Goal: Task Accomplishment & Management: Manage account settings

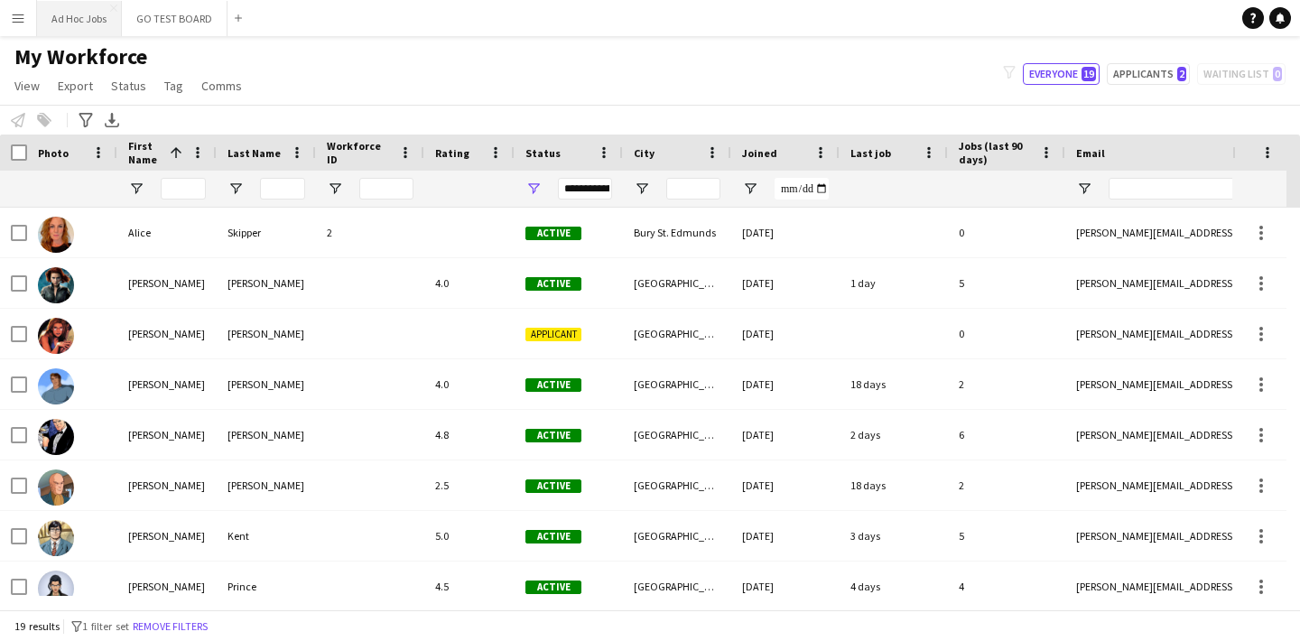
click at [85, 24] on button "Ad Hoc Jobs Close" at bounding box center [79, 18] width 85 height 35
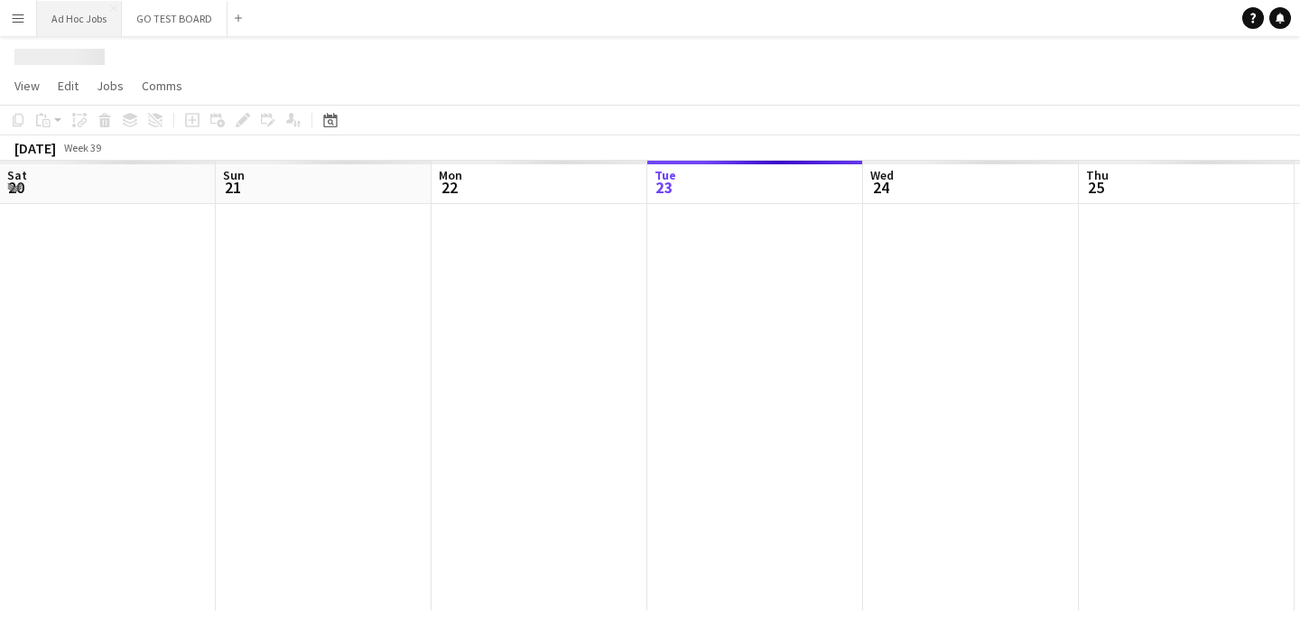
scroll to position [0, 431]
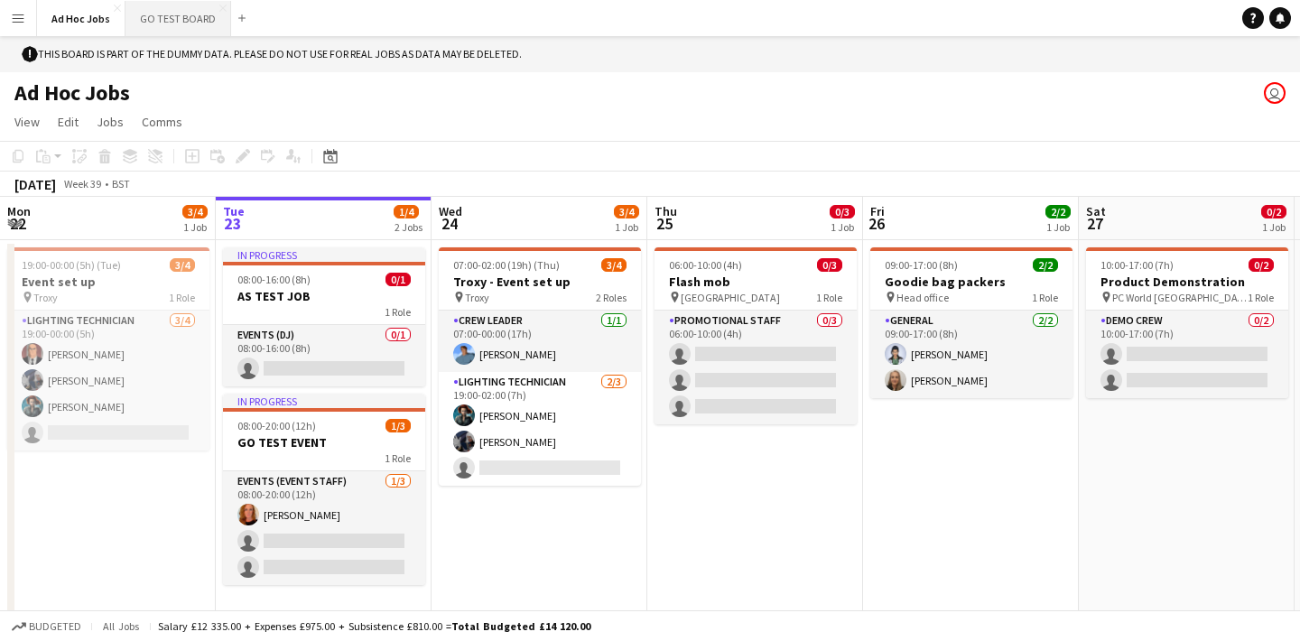
click at [190, 25] on button "GO TEST BOARD Close" at bounding box center [178, 18] width 106 height 35
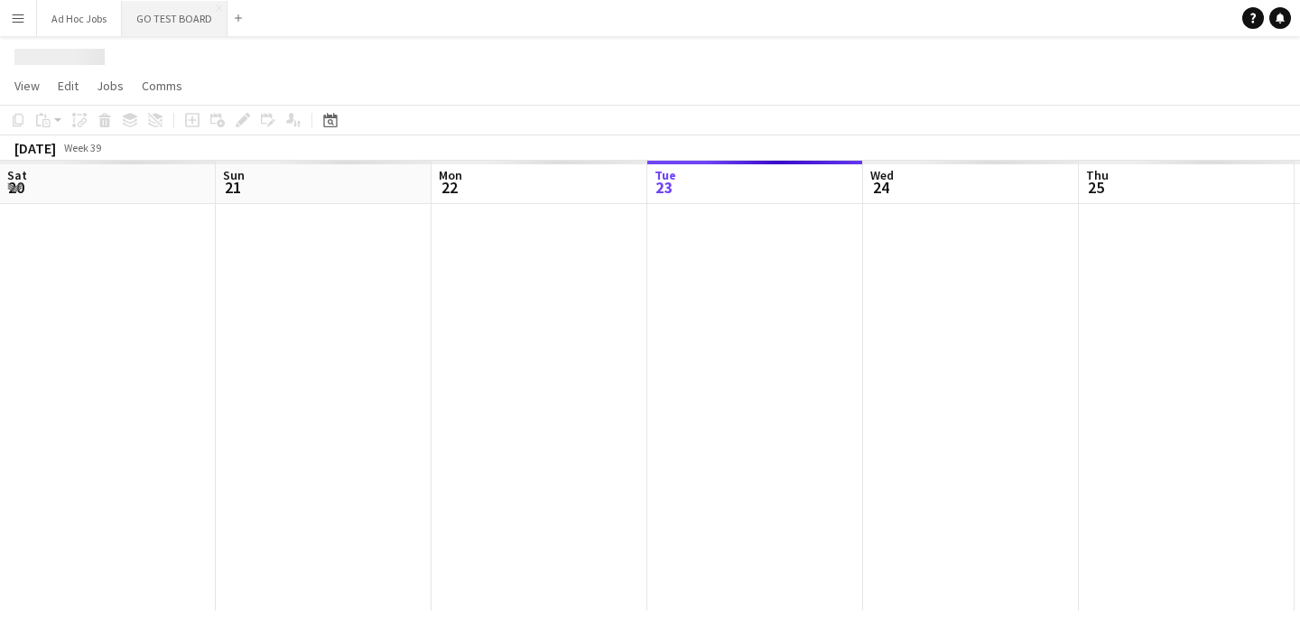
scroll to position [0, 431]
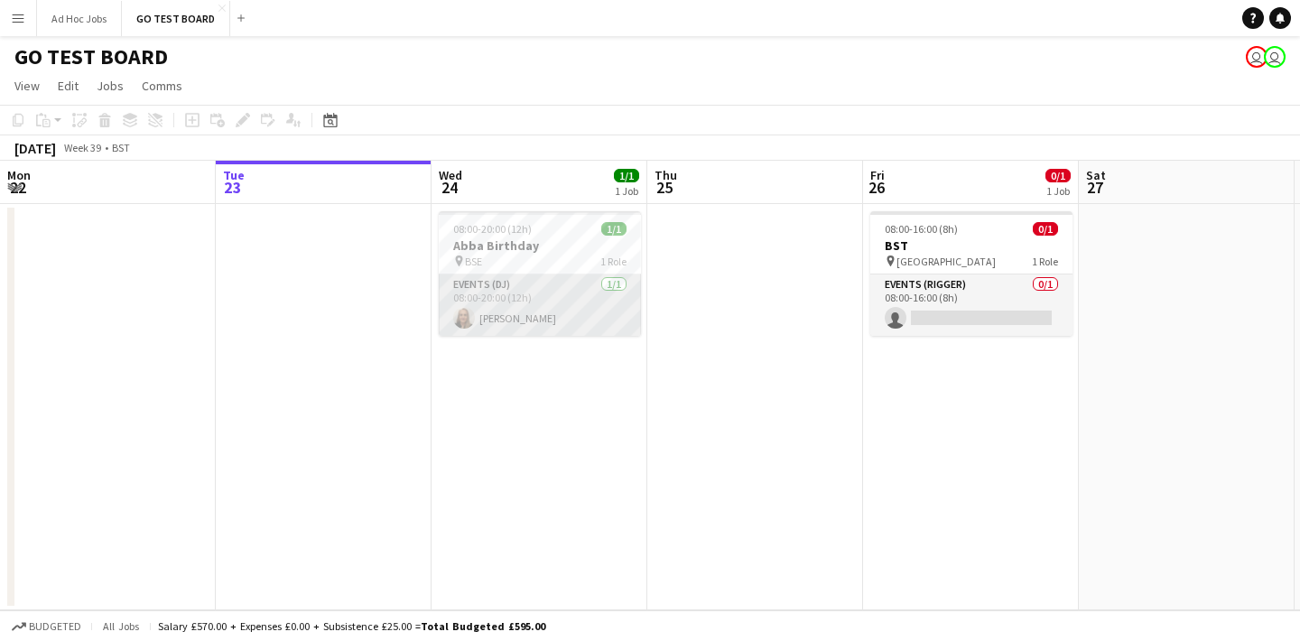
click at [520, 306] on app-card-role "Events (DJ) [DATE] 08:00-20:00 (12h) [PERSON_NAME]" at bounding box center [540, 304] width 202 height 61
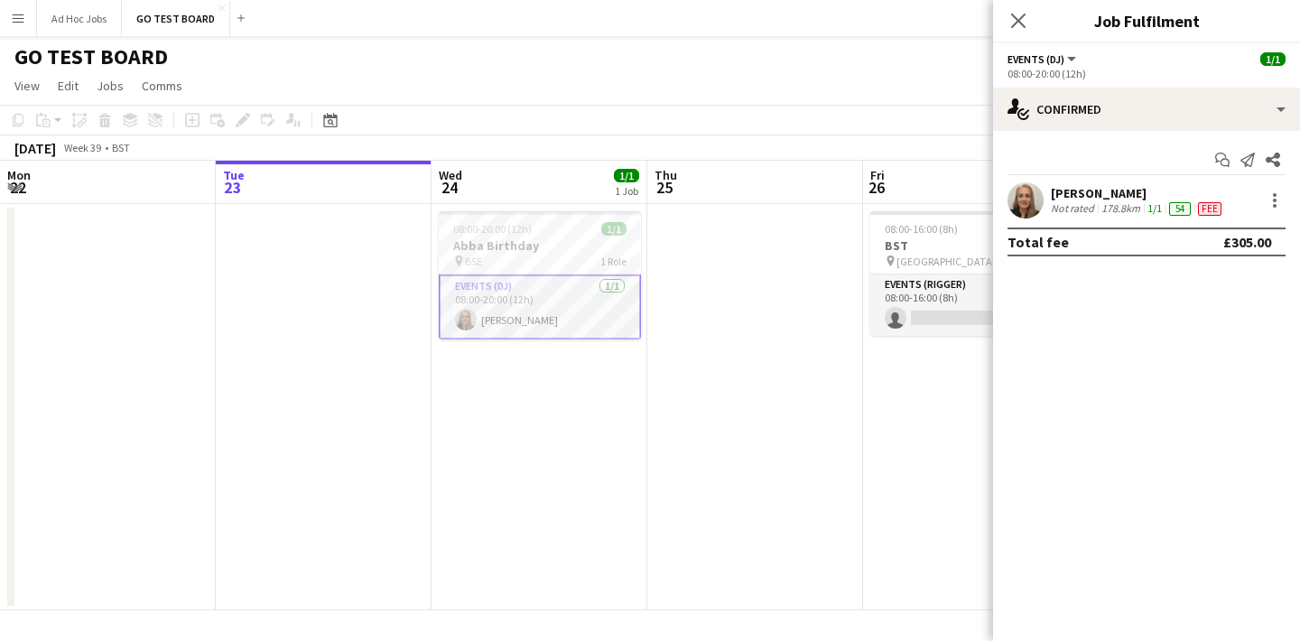
click at [1238, 239] on div "£305.00" at bounding box center [1247, 242] width 48 height 18
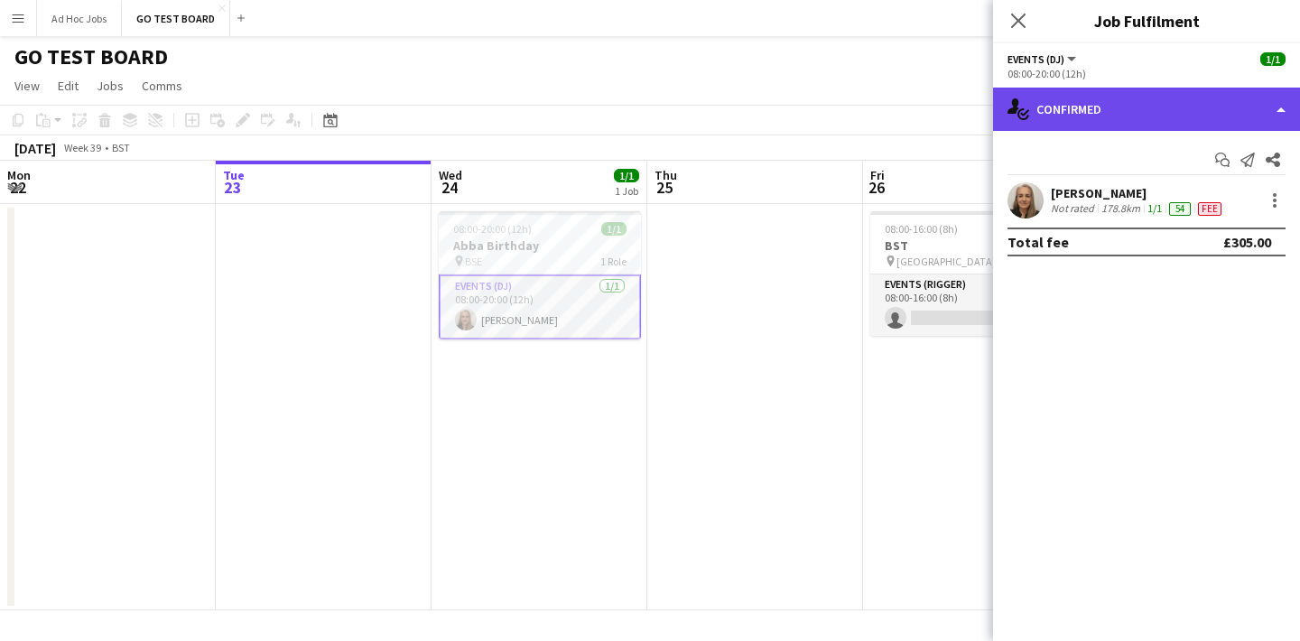
click at [1275, 112] on div "single-neutral-actions-check-2 Confirmed" at bounding box center [1146, 109] width 307 height 43
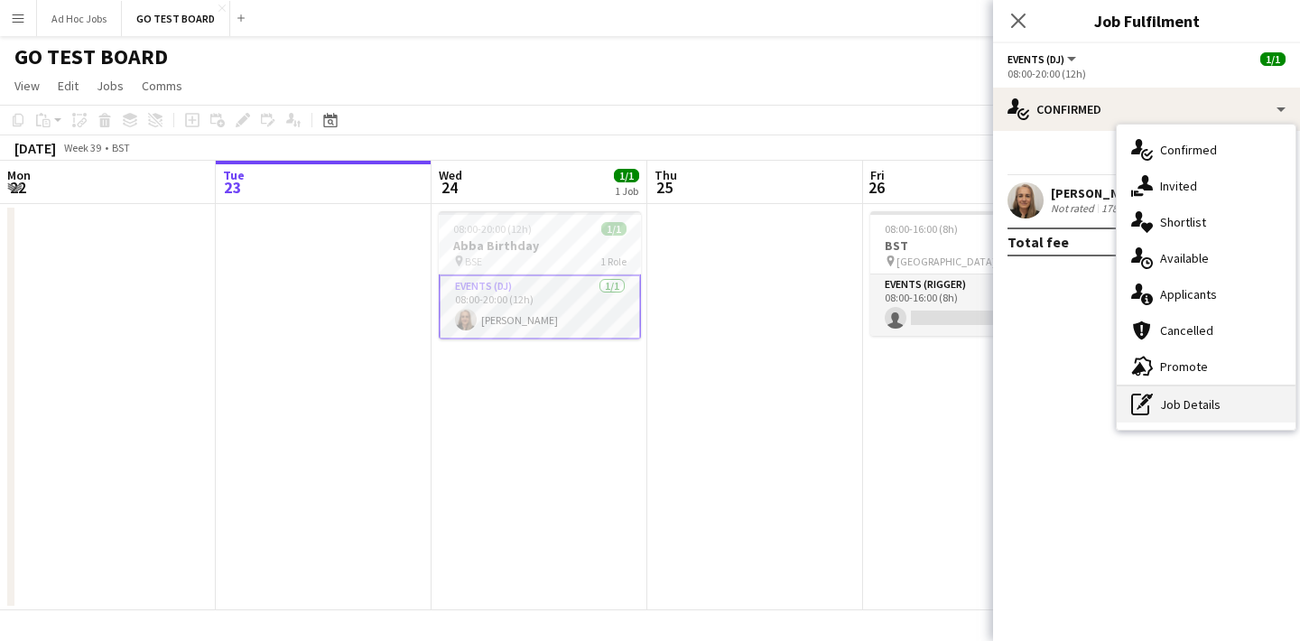
click at [1182, 407] on div "pen-write Job Details" at bounding box center [1206, 404] width 179 height 36
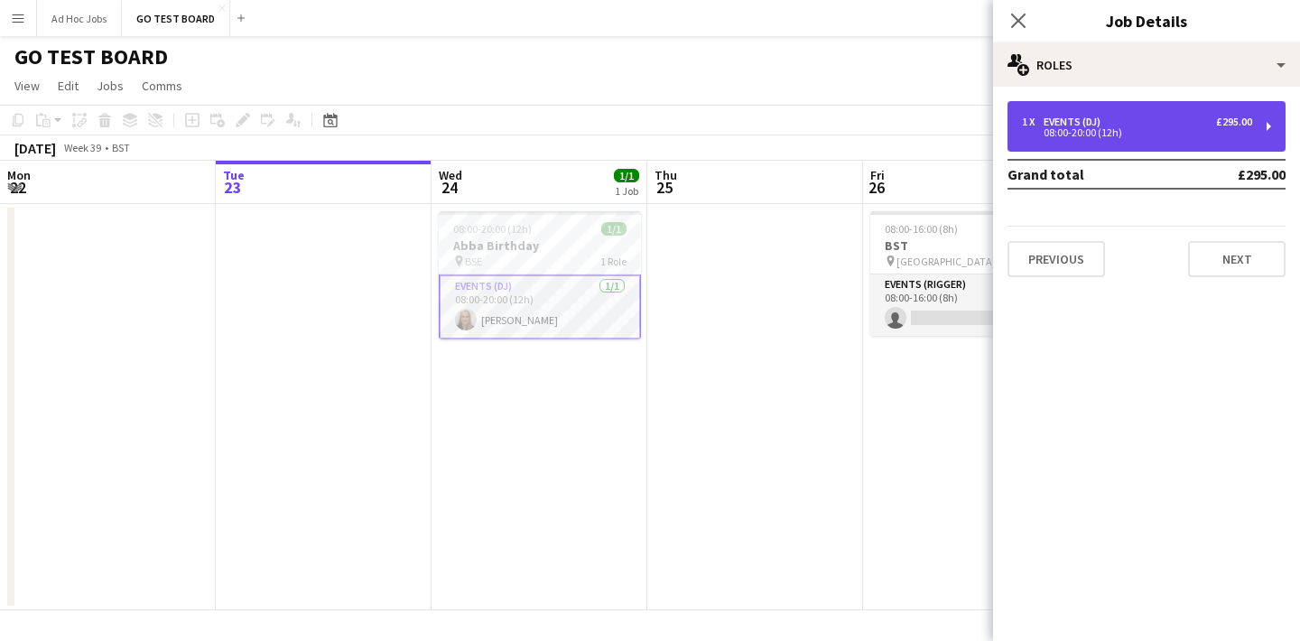
click at [1265, 131] on div "1 x Events (DJ) £295.00 08:00-20:00 (12h)" at bounding box center [1146, 126] width 278 height 51
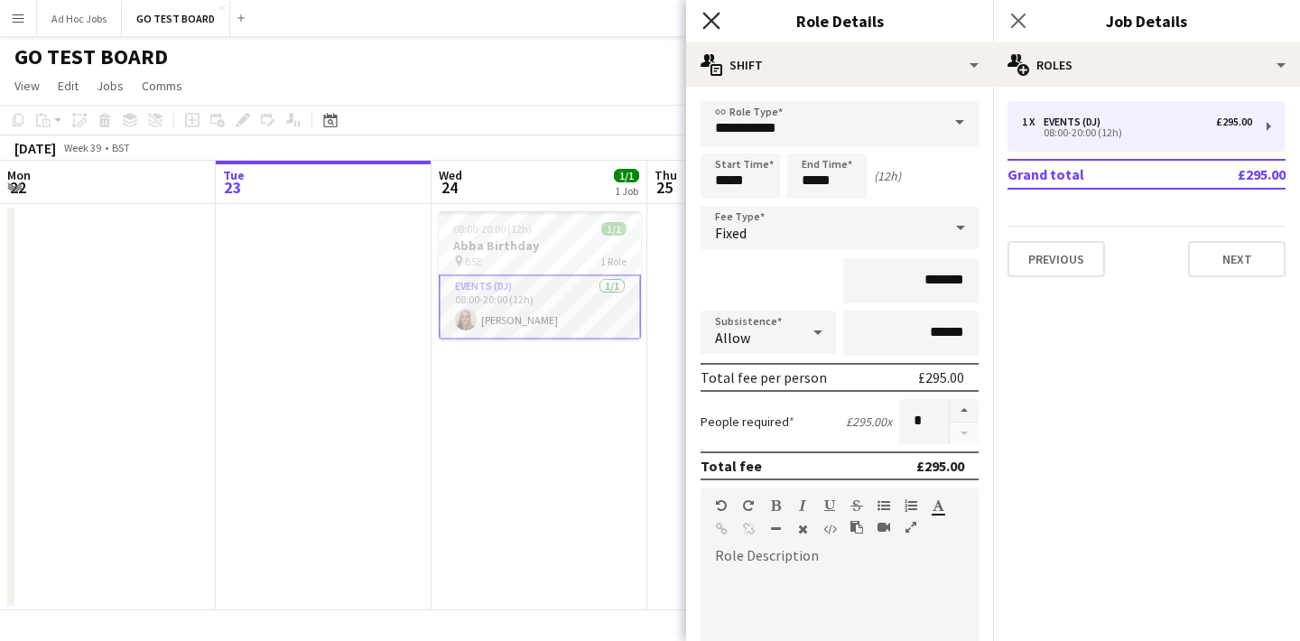
click at [713, 14] on icon "Close pop-in" at bounding box center [710, 20] width 17 height 17
